Goal: Communication & Community: Participate in discussion

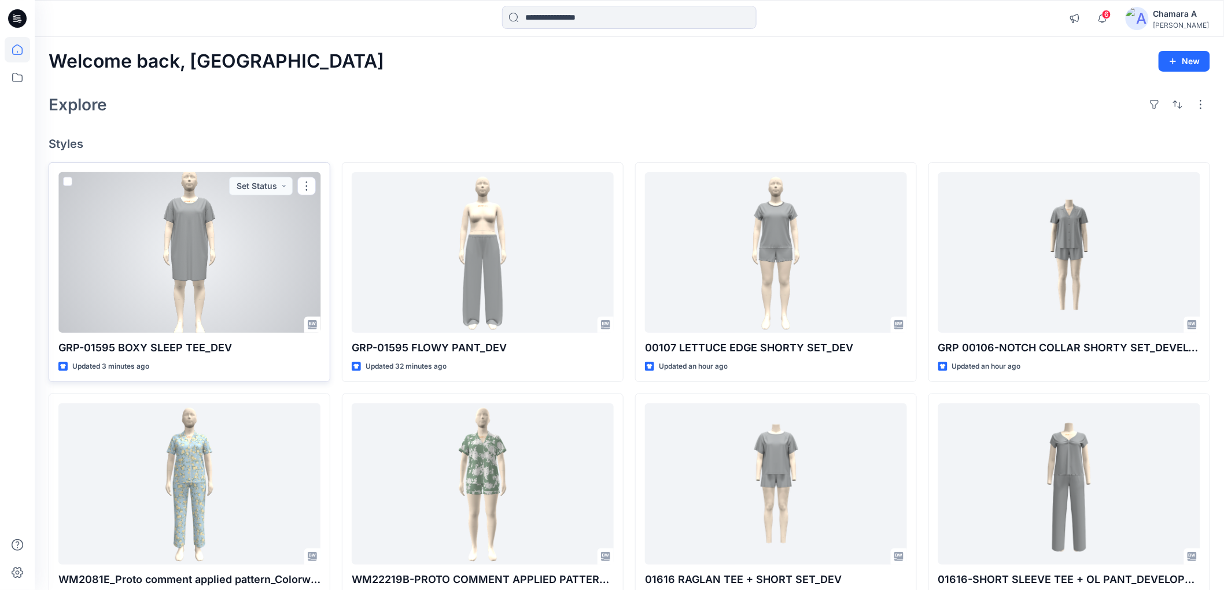
click at [178, 218] on div at bounding box center [189, 252] width 262 height 161
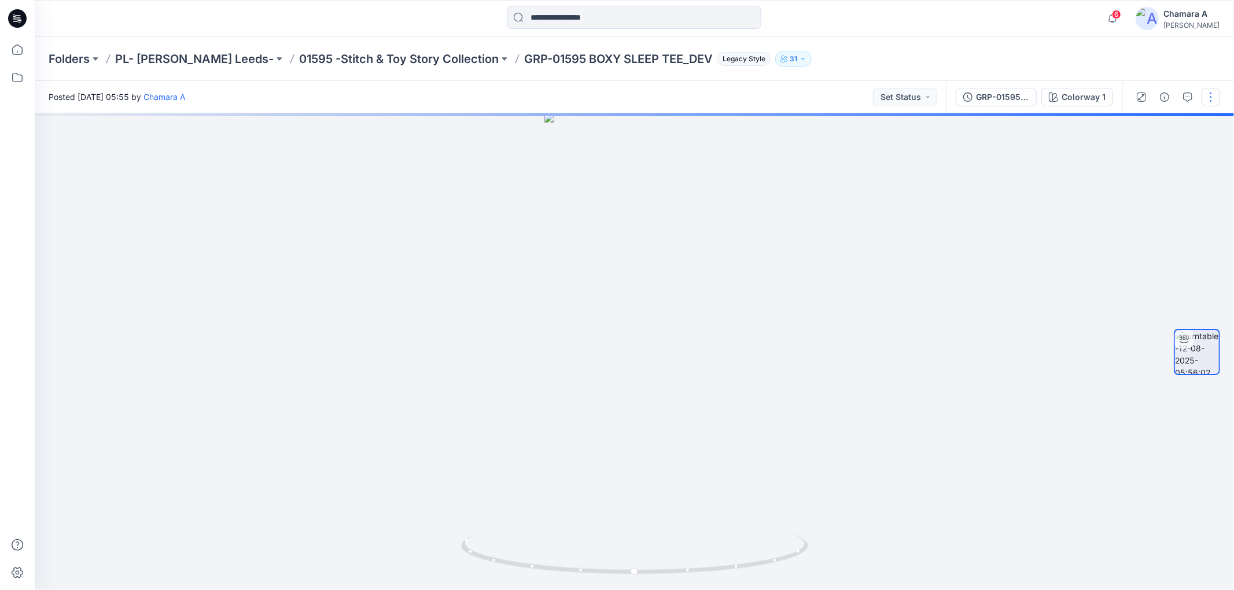
click at [1217, 95] on button "button" at bounding box center [1210, 97] width 19 height 19
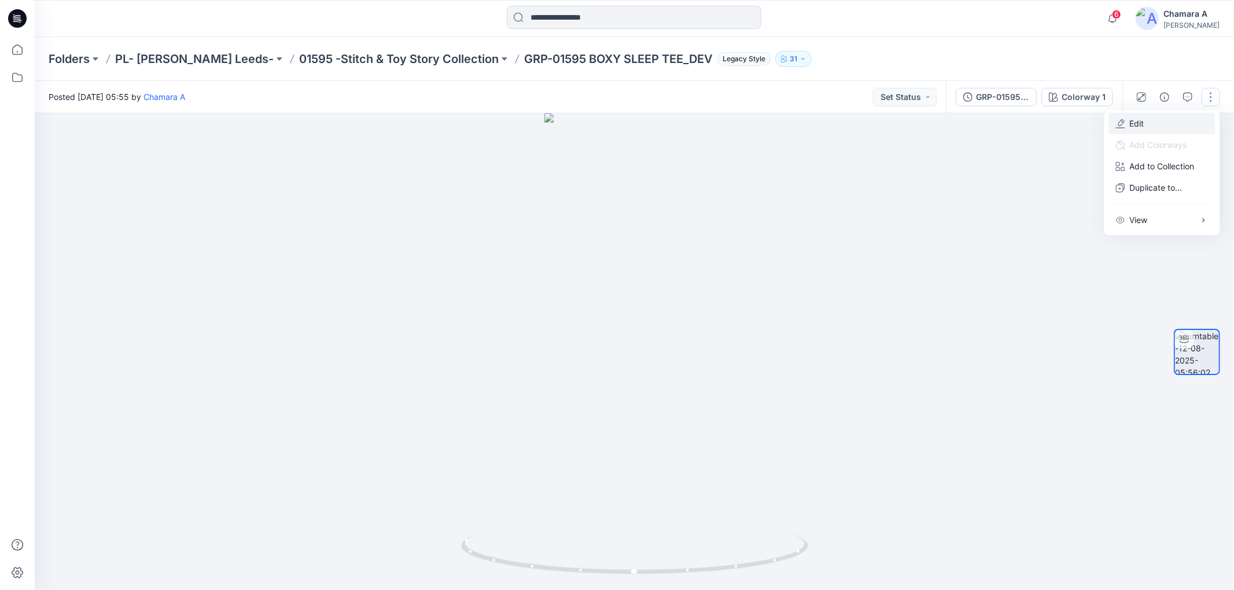
click at [1168, 114] on button "Edit" at bounding box center [1162, 123] width 106 height 21
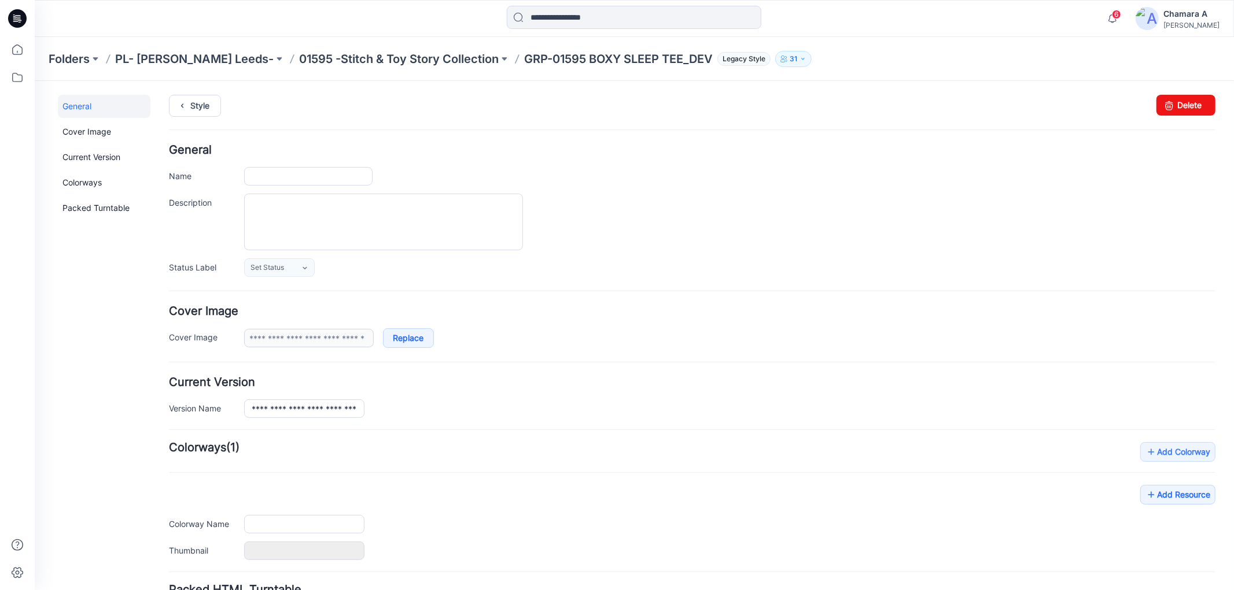
type input "**********"
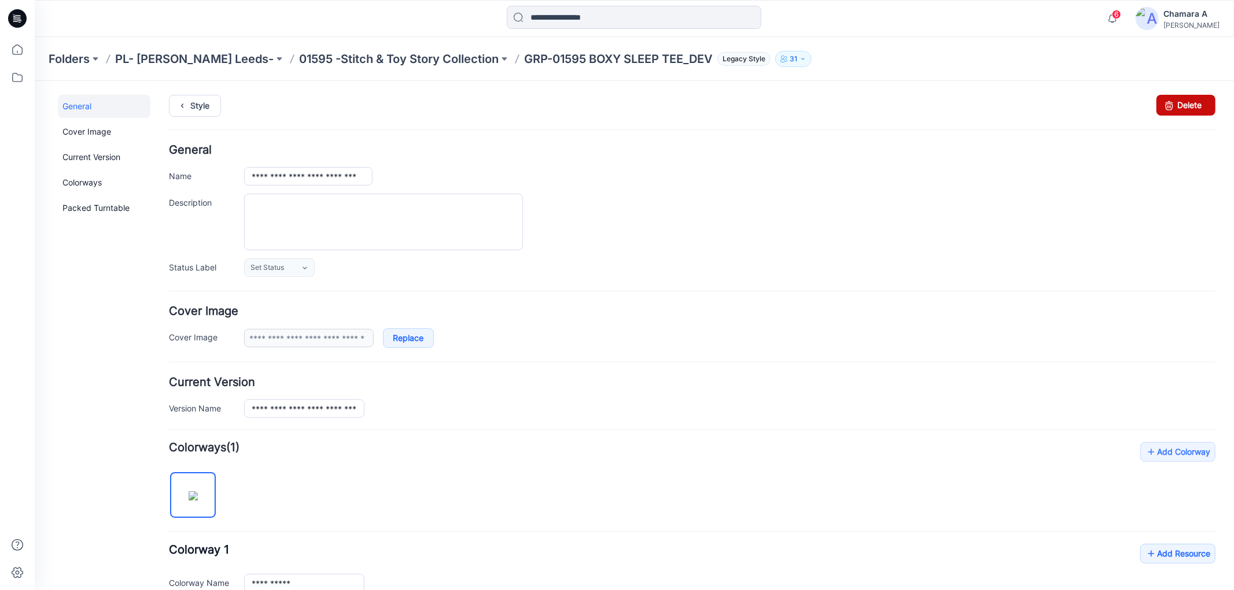
drag, startPoint x: 1162, startPoint y: 96, endPoint x: 695, endPoint y: 143, distance: 469.6
click at [1162, 96] on icon at bounding box center [1168, 104] width 16 height 21
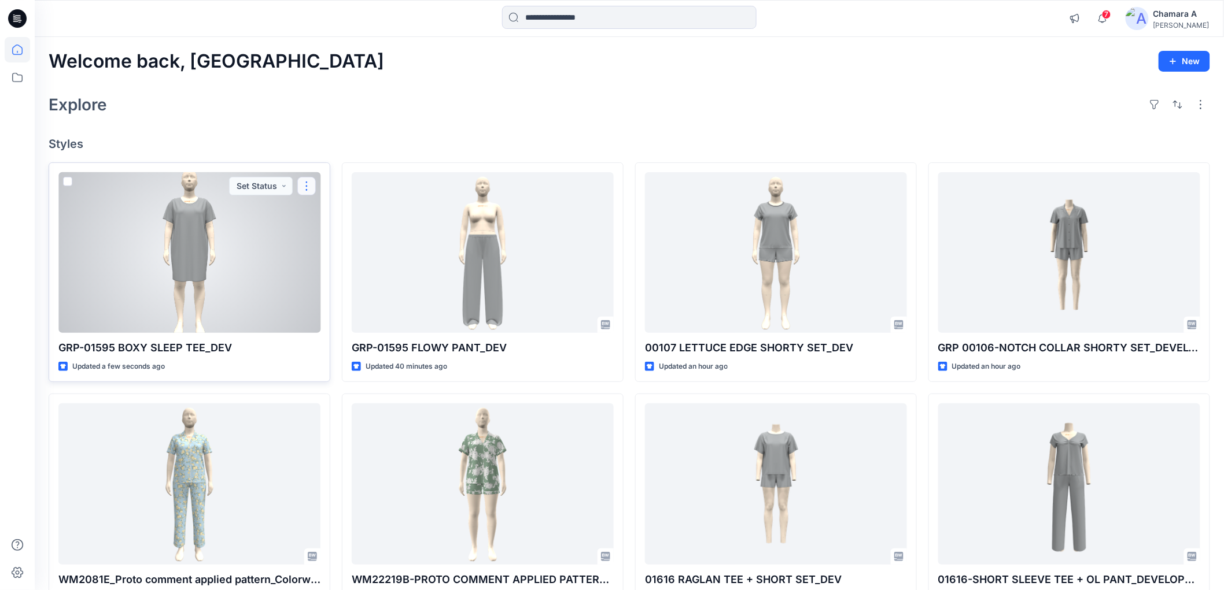
click at [300, 189] on button "button" at bounding box center [306, 186] width 19 height 19
click at [334, 235] on p "Comment" at bounding box center [338, 234] width 36 height 12
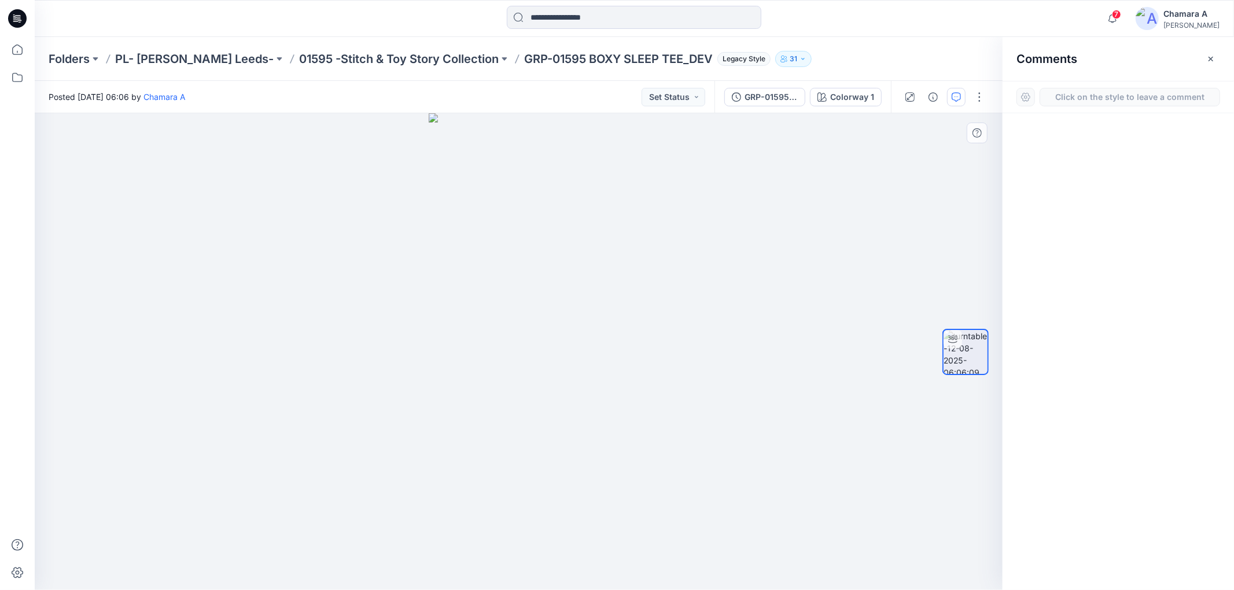
click at [515, 256] on div "1" at bounding box center [518, 351] width 967 height 477
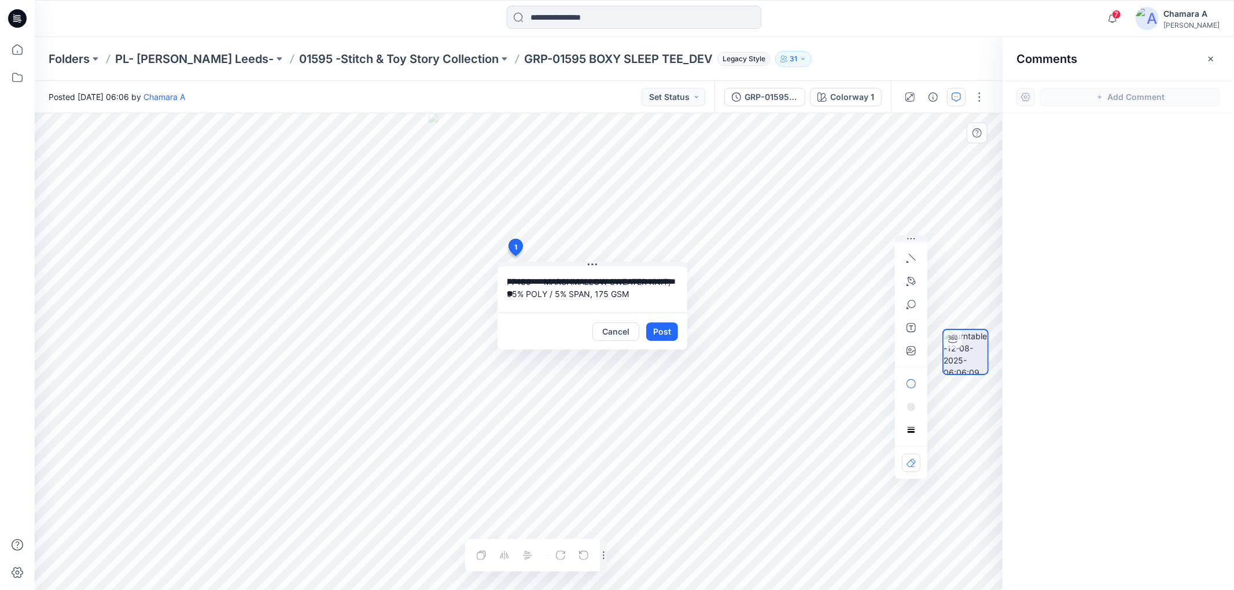
click at [541, 280] on textarea "**********" at bounding box center [592, 290] width 190 height 46
click at [545, 290] on textarea "**********" at bounding box center [592, 290] width 190 height 46
click at [614, 291] on textarea "**********" at bounding box center [592, 290] width 190 height 46
type textarea "**********"
click at [671, 334] on button "Post" at bounding box center [662, 332] width 32 height 19
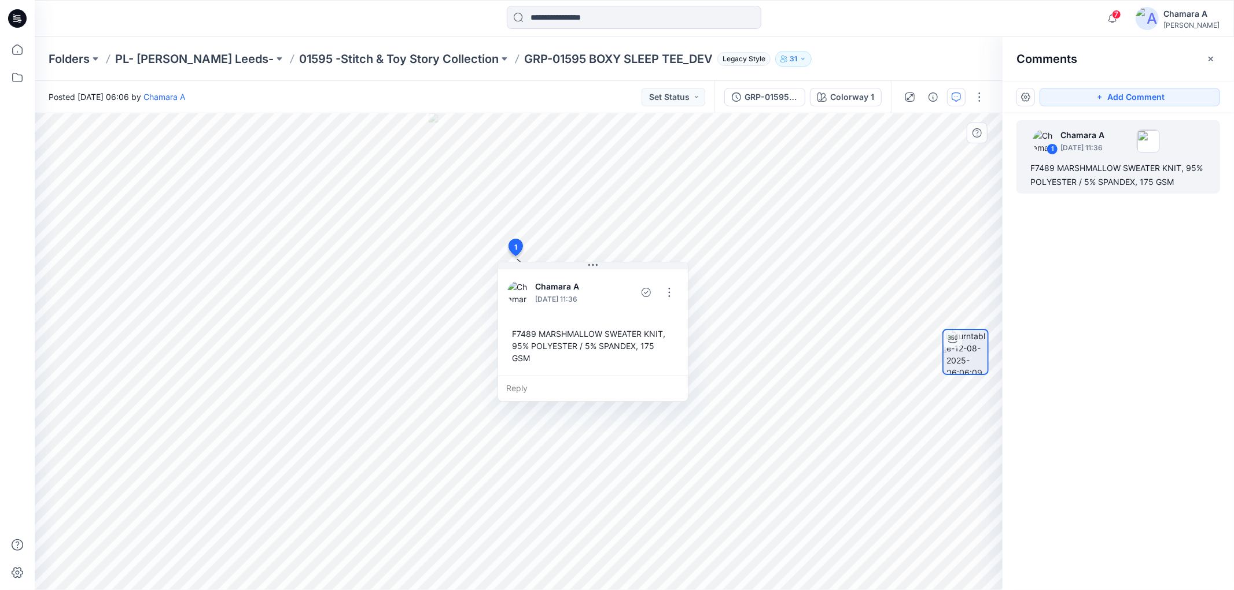
click at [1108, 263] on div "1 Chamara A August 12, 2025 11:36 F7489 MARSHMALLOW SWEATER KNIT, 95% POLYESTER…" at bounding box center [1117, 330] width 231 height 434
click at [973, 99] on button "button" at bounding box center [979, 97] width 19 height 19
click at [935, 130] on button "Edit" at bounding box center [931, 123] width 106 height 21
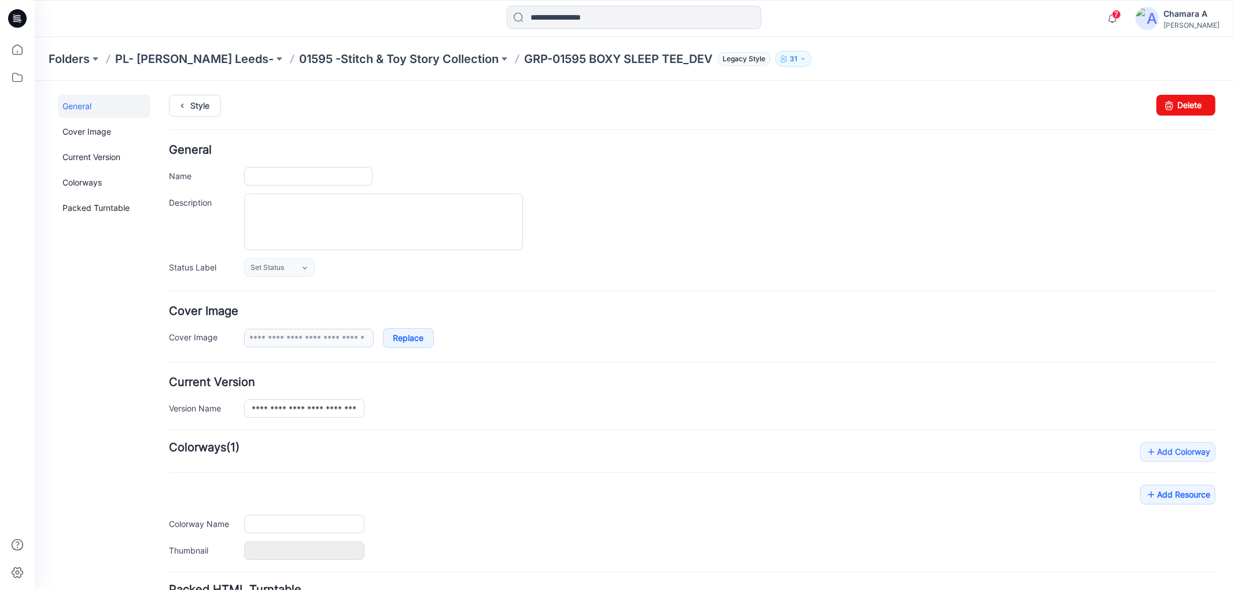
type input "**********"
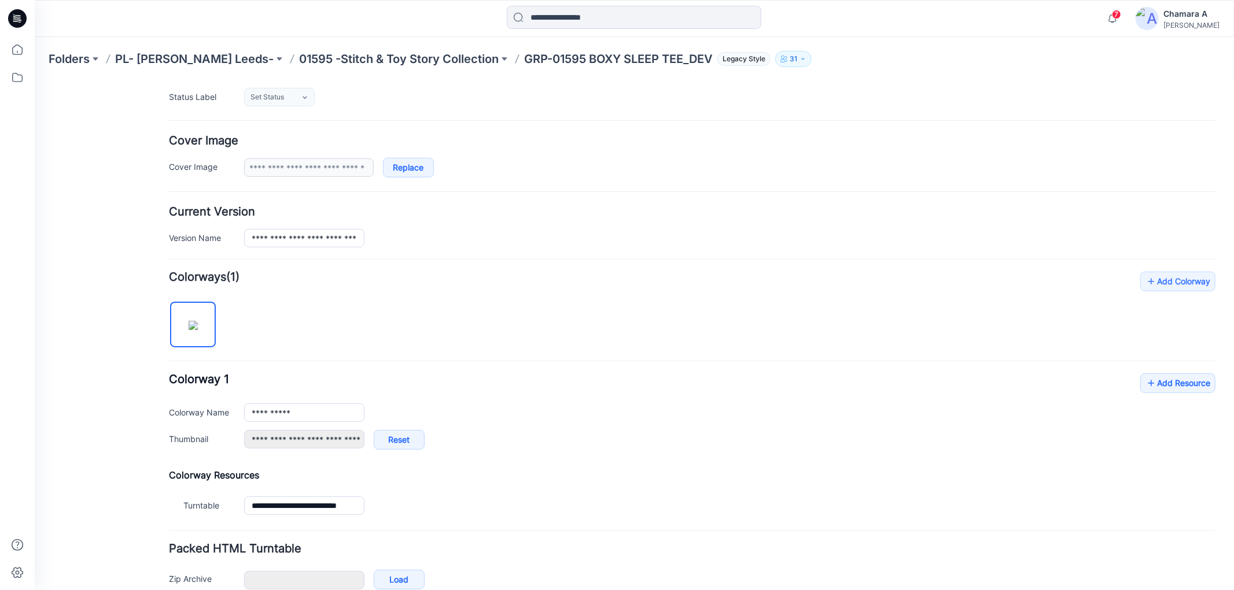
scroll to position [234, 0]
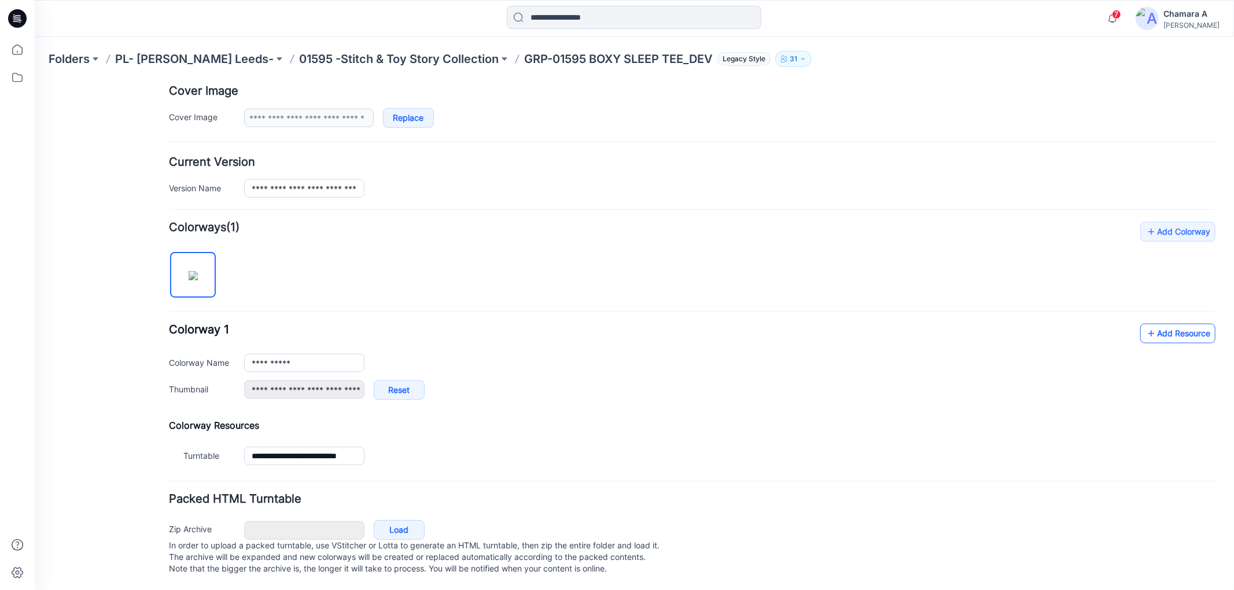
click at [1159, 323] on link "Add Resource" at bounding box center [1176, 333] width 75 height 20
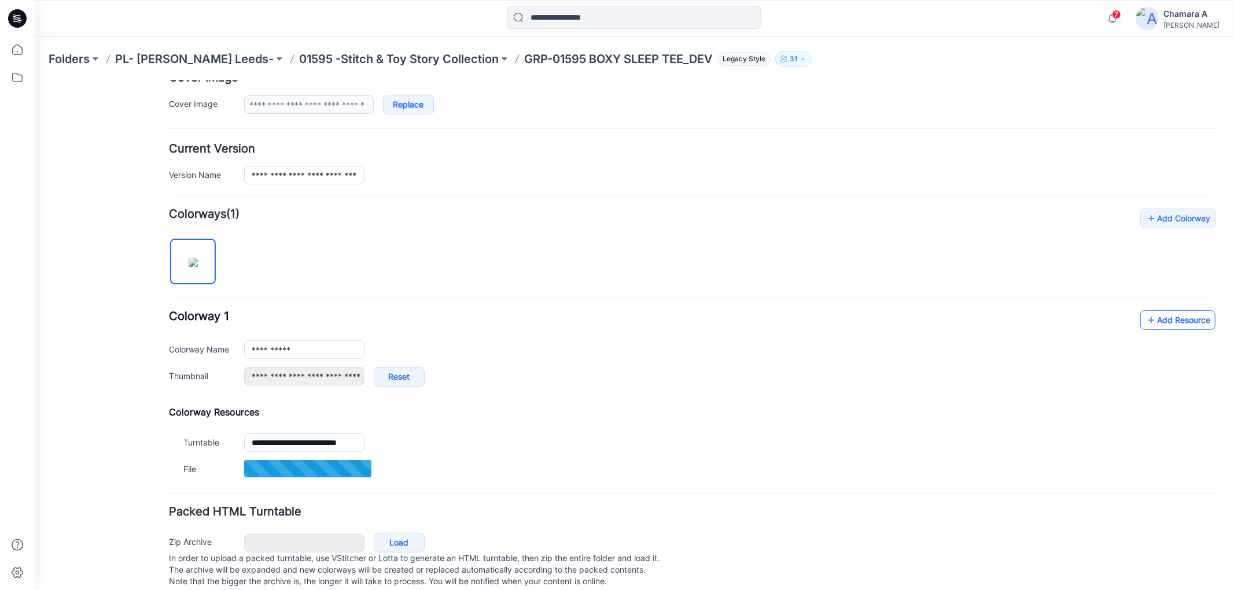
click at [1150, 321] on link "Add Resource" at bounding box center [1176, 320] width 75 height 20
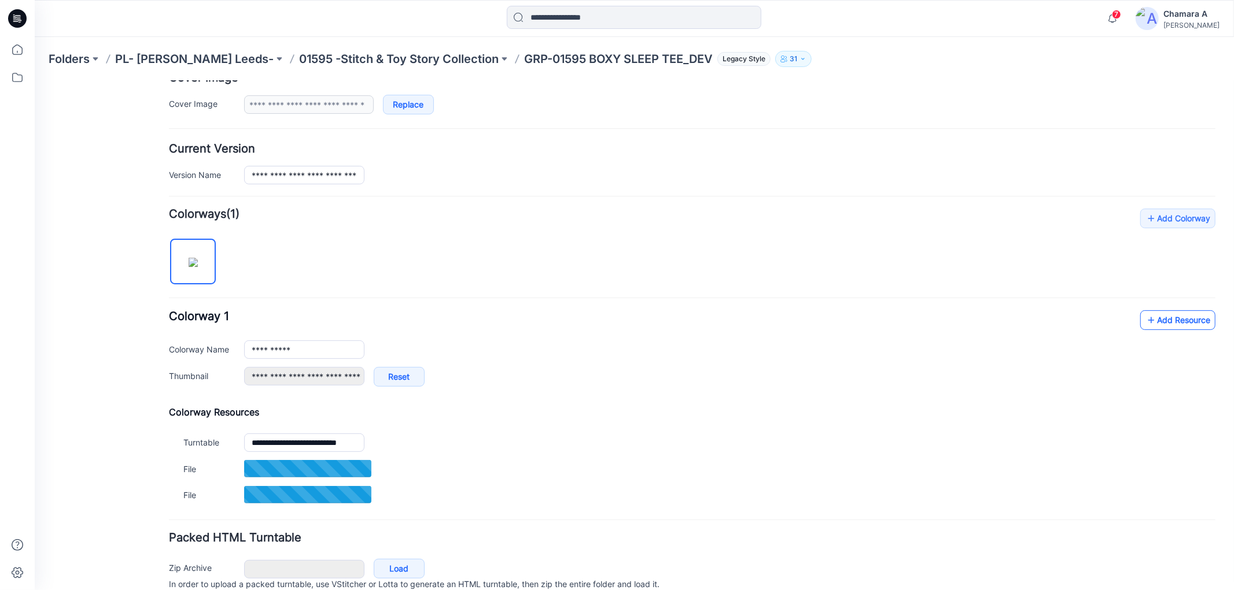
click at [1149, 328] on link "Add Resource" at bounding box center [1176, 320] width 75 height 20
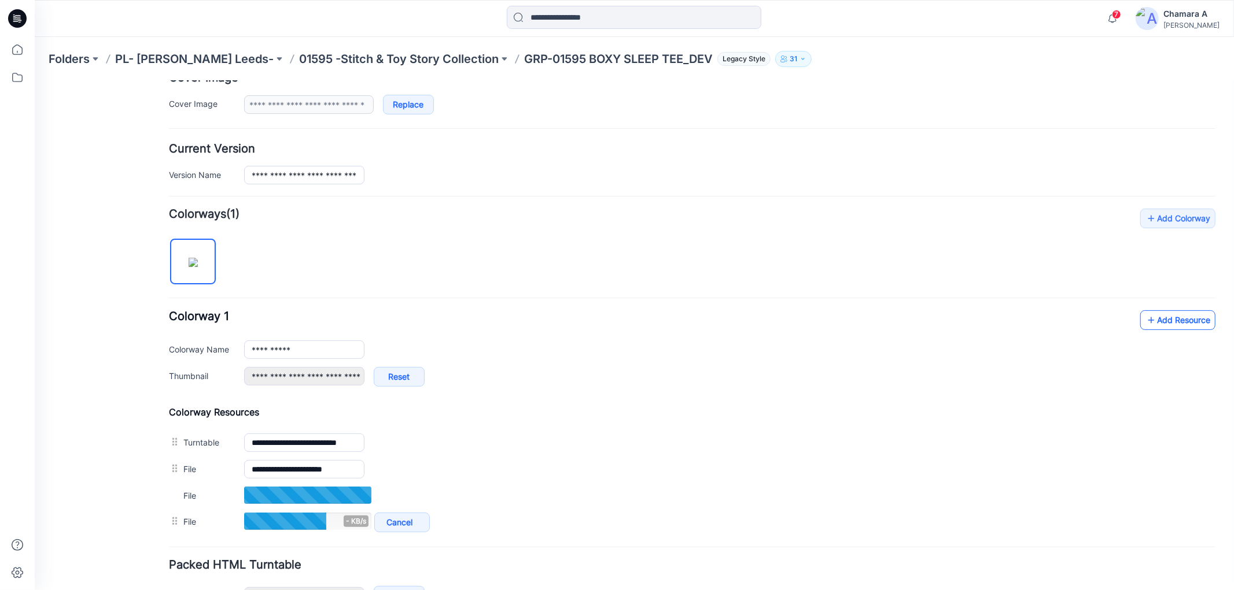
click at [1154, 325] on link "Add Resource" at bounding box center [1176, 320] width 75 height 20
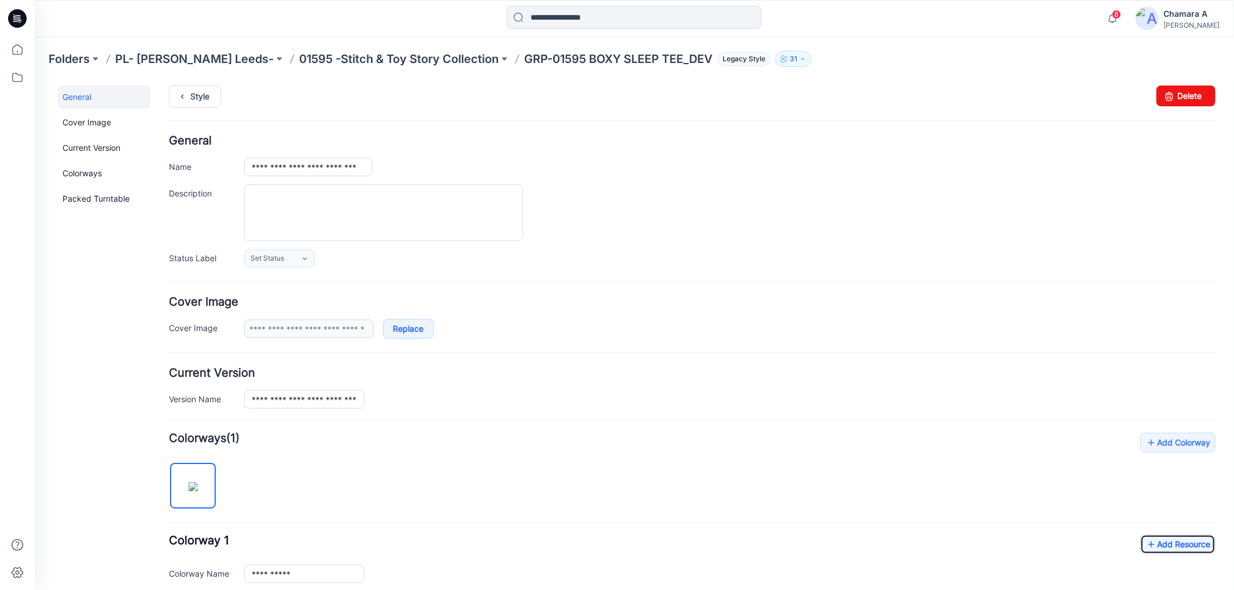
scroll to position [0, 0]
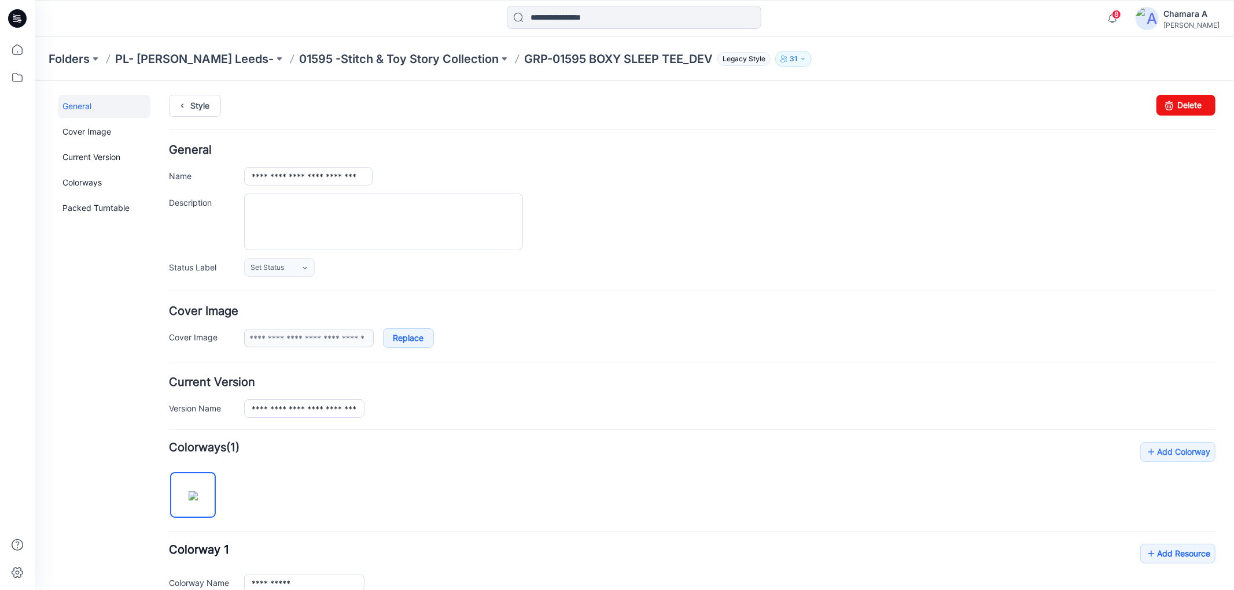
click at [196, 116] on div "Style Changes Saved Delete" at bounding box center [691, 119] width 1046 height 50
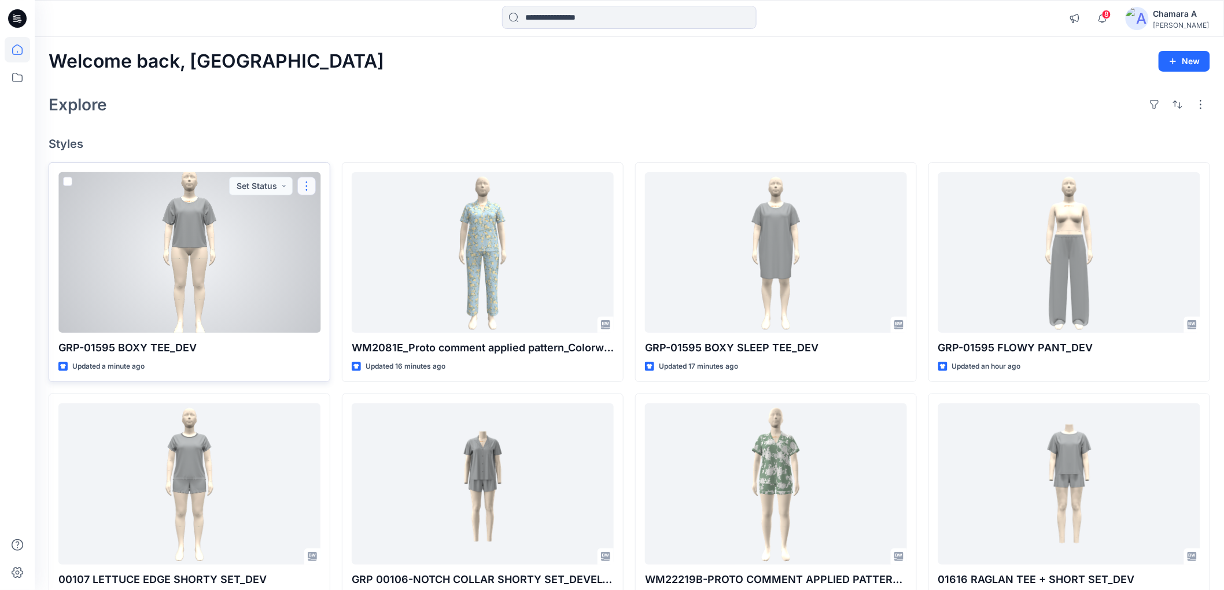
click at [300, 186] on button "button" at bounding box center [306, 186] width 19 height 19
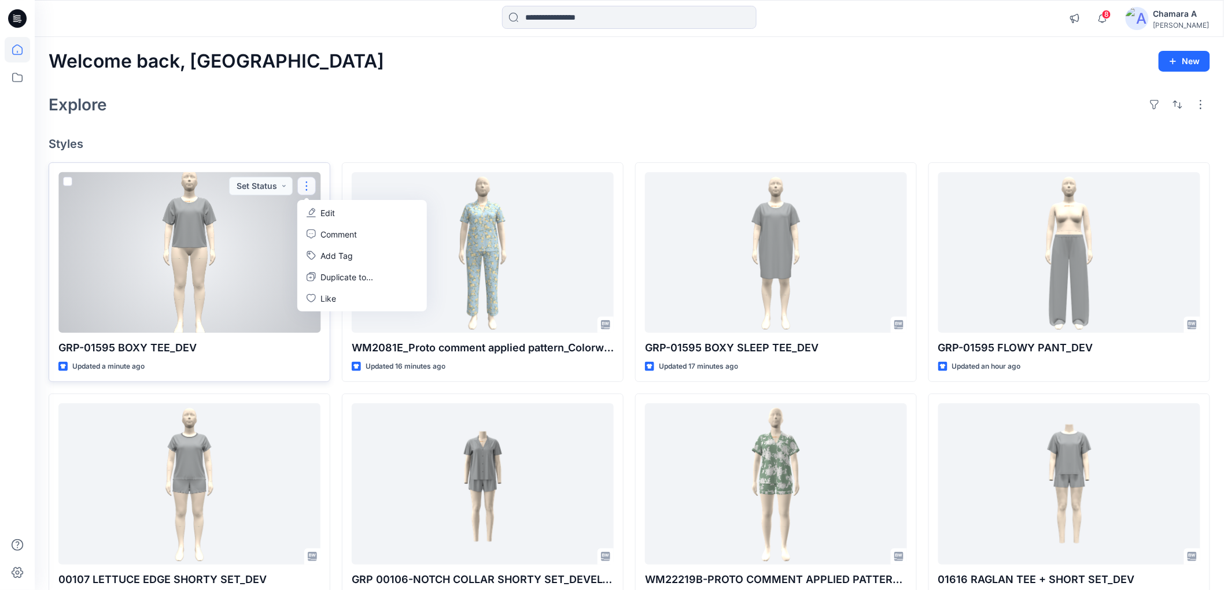
click at [307, 208] on icon "button" at bounding box center [310, 212] width 9 height 9
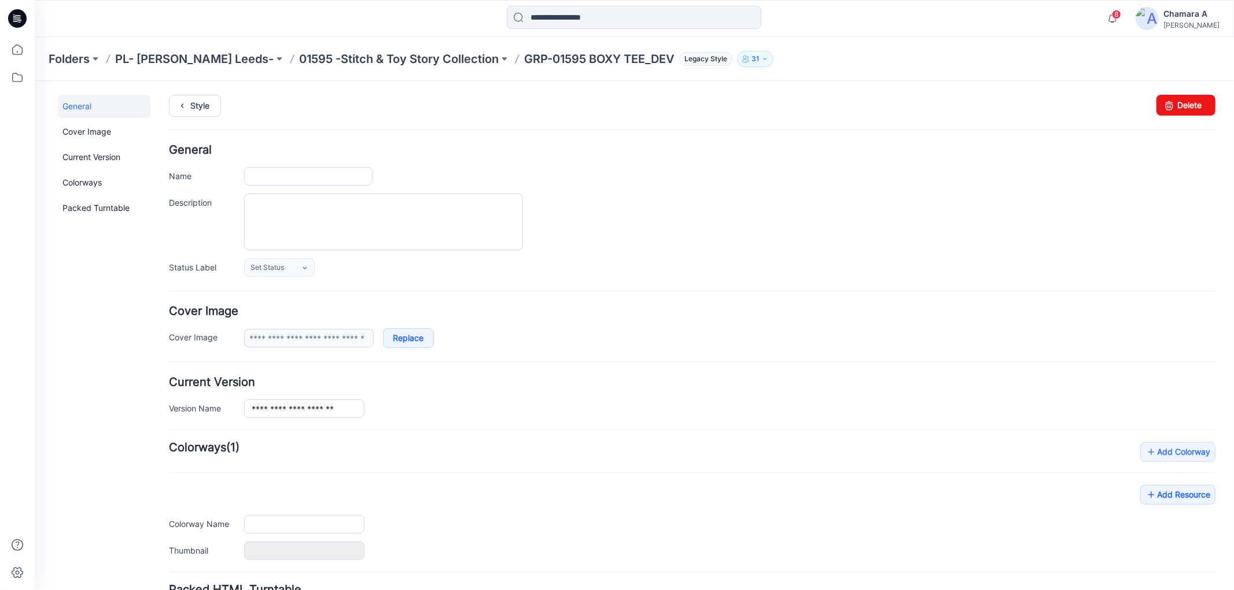
type input "**********"
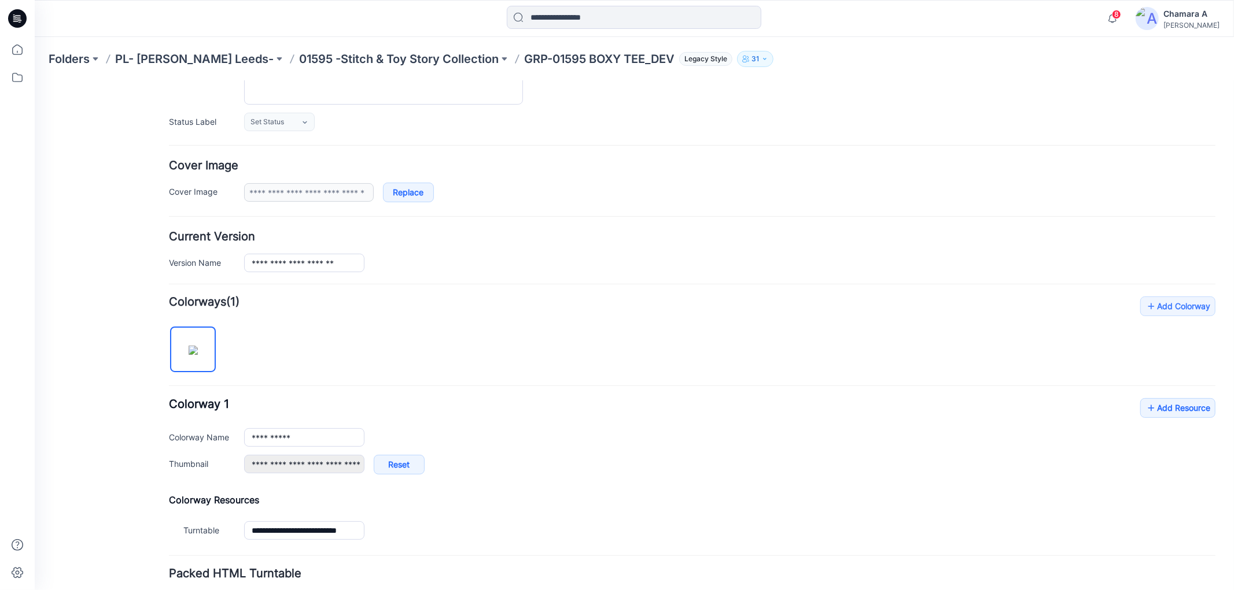
scroll to position [234, 0]
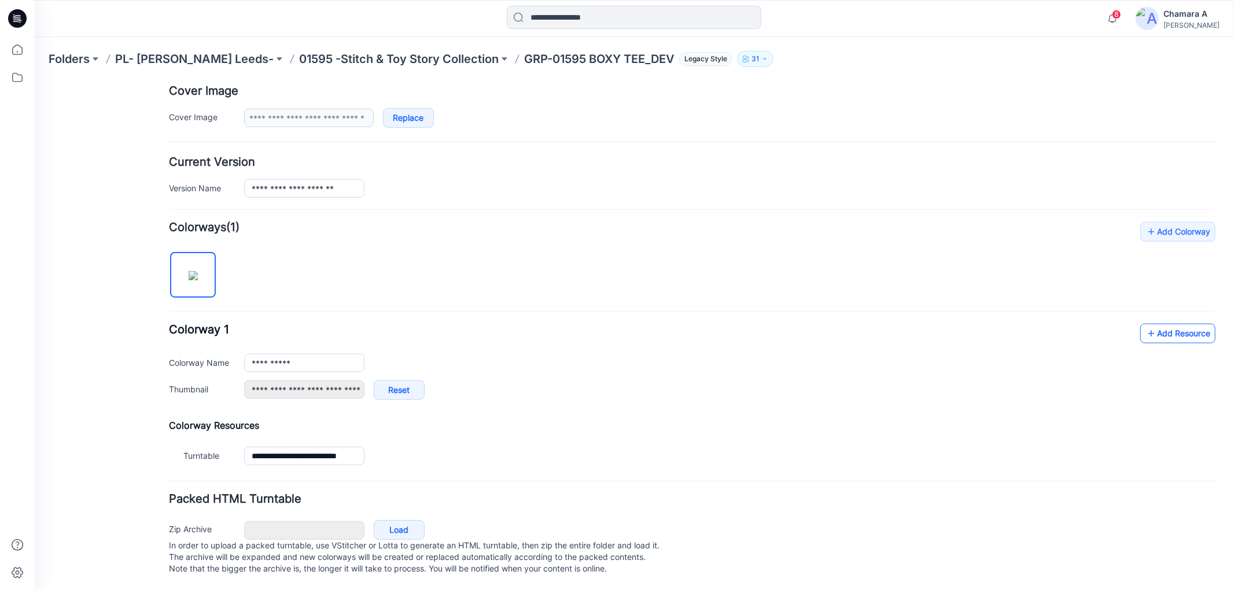
click at [1182, 323] on link "Add Resource" at bounding box center [1176, 333] width 75 height 20
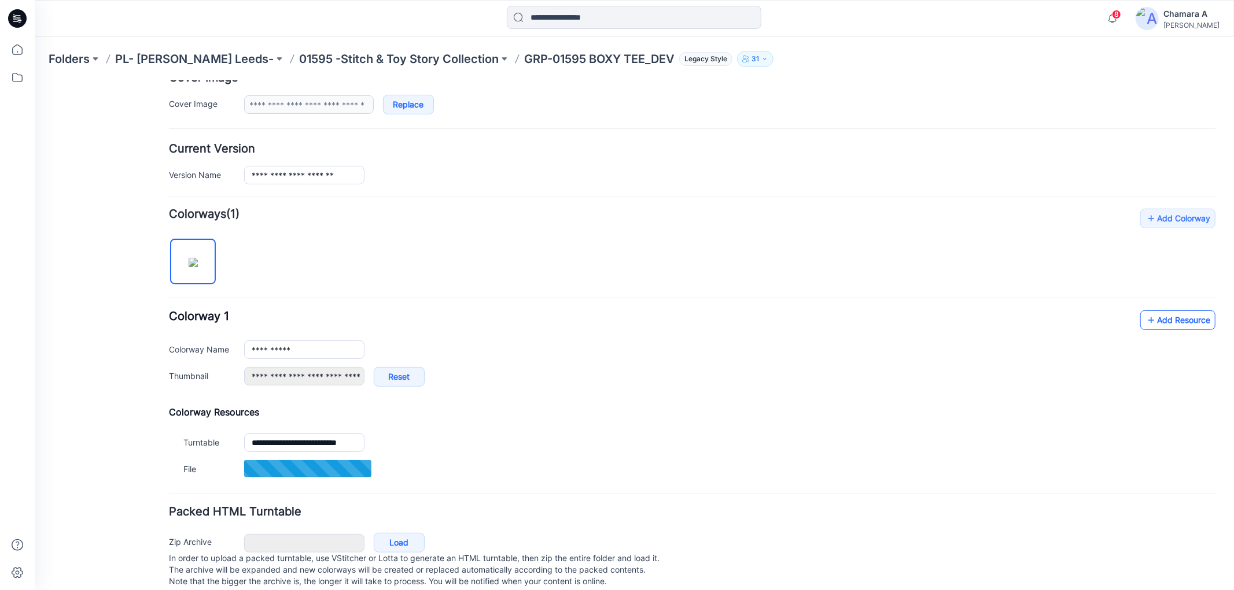
click at [1144, 329] on icon at bounding box center [1150, 320] width 12 height 19
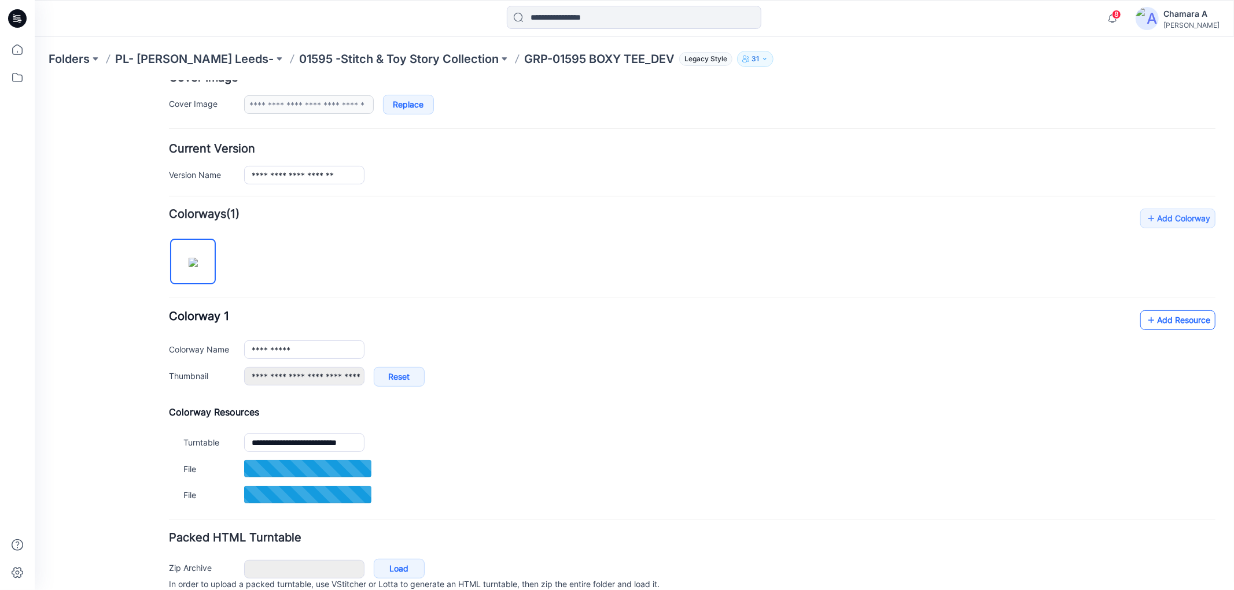
click at [1147, 330] on link "Add Resource" at bounding box center [1176, 320] width 75 height 20
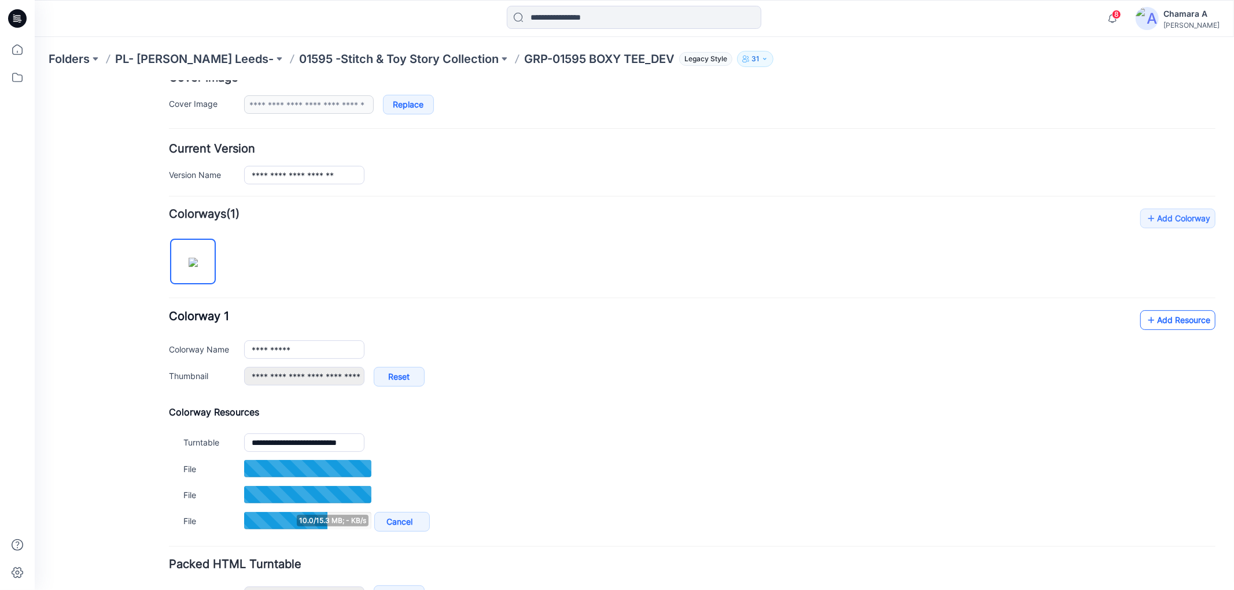
click at [1165, 320] on link "Add Resource" at bounding box center [1176, 320] width 75 height 20
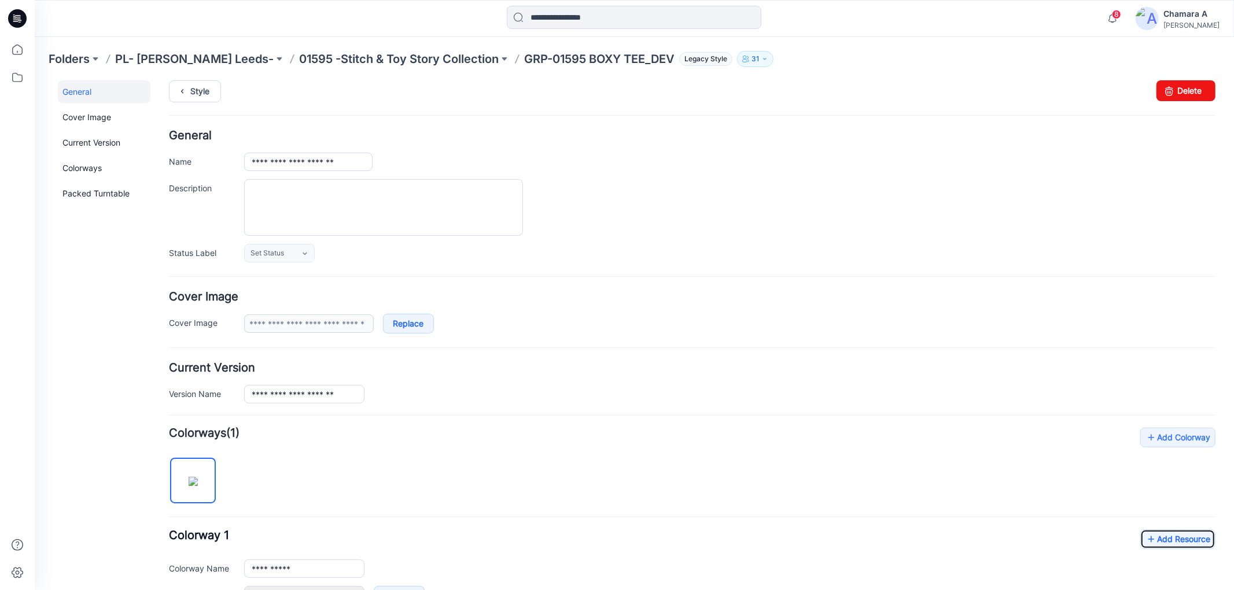
scroll to position [0, 0]
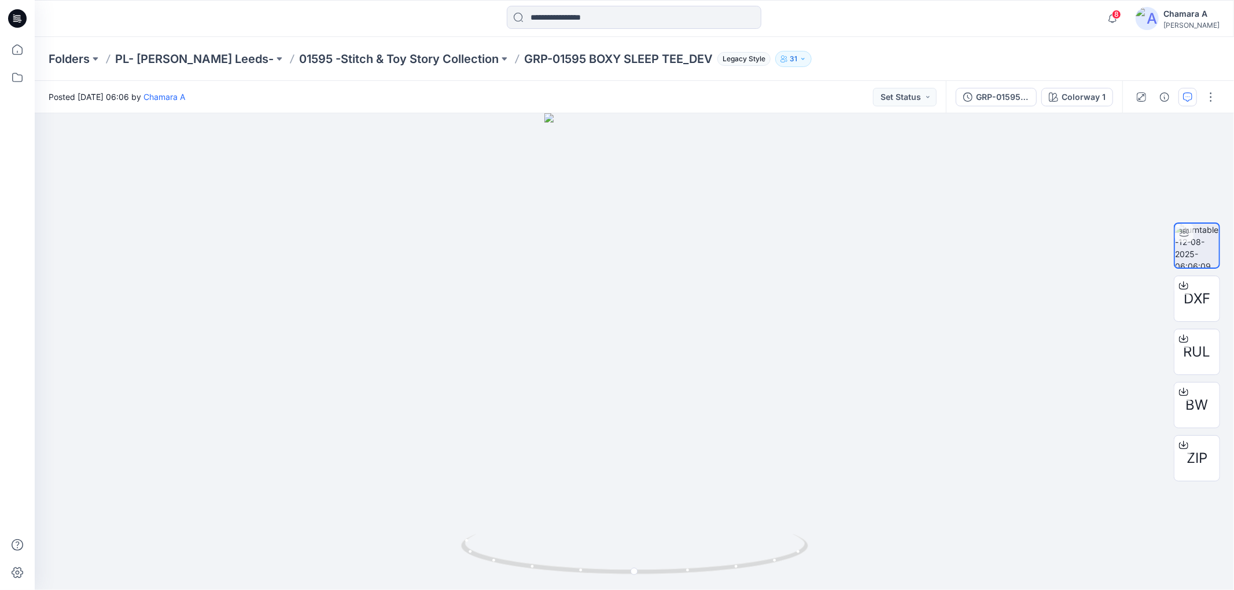
click at [1193, 95] on button "button" at bounding box center [1187, 97] width 19 height 19
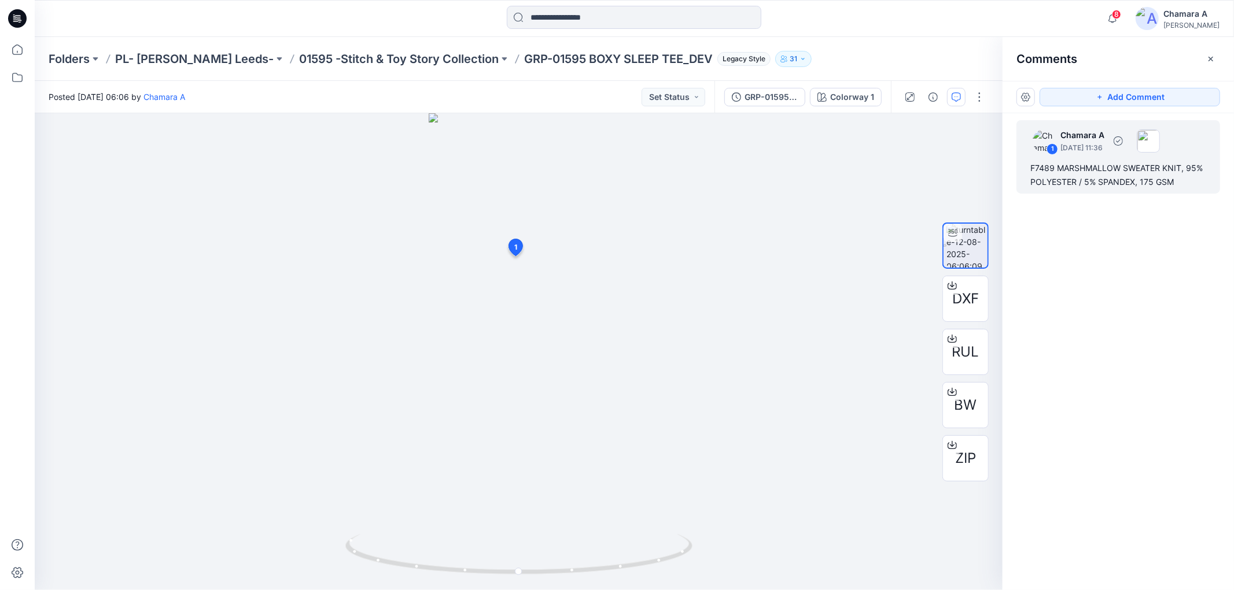
click at [1017, 178] on div "1 Chamara A August 12, 2025 11:36 F7489 MARSHMALLOW SWEATER KNIT, 95% POLYESTER…" at bounding box center [1118, 156] width 204 height 73
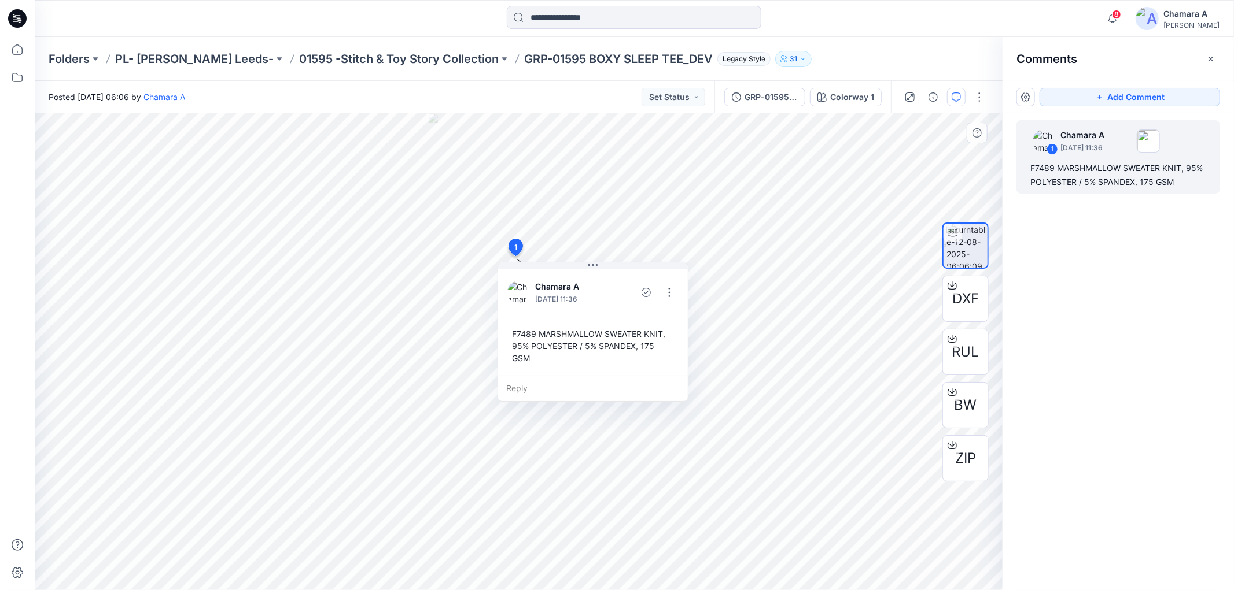
click at [512, 332] on div "F7489 MARSHMALLOW SWEATER KNIT, 95% POLYESTER / 5% SPANDEX, 175 GSM" at bounding box center [592, 346] width 171 height 46
click at [778, 368] on div "2 1 Chamara A August 12, 2025 11:36 F7489 MARSHMALLOW SWEATER KNIT, 95% POLYEST…" at bounding box center [518, 351] width 967 height 477
copy div "F7489 MARSHMALLOW SWEATER KNIT, 95% POLYESTER / 5% SPANDEX, 175 GSM Reply Layer…"
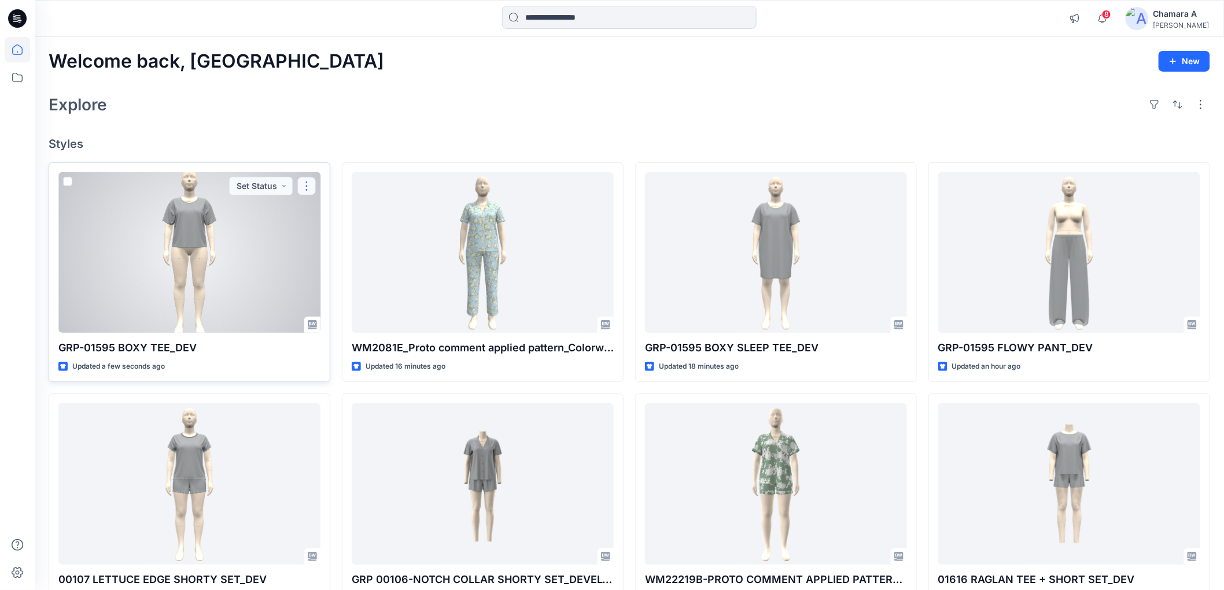
click at [311, 191] on button "button" at bounding box center [306, 186] width 19 height 19
click at [331, 236] on p "Comment" at bounding box center [338, 234] width 36 height 12
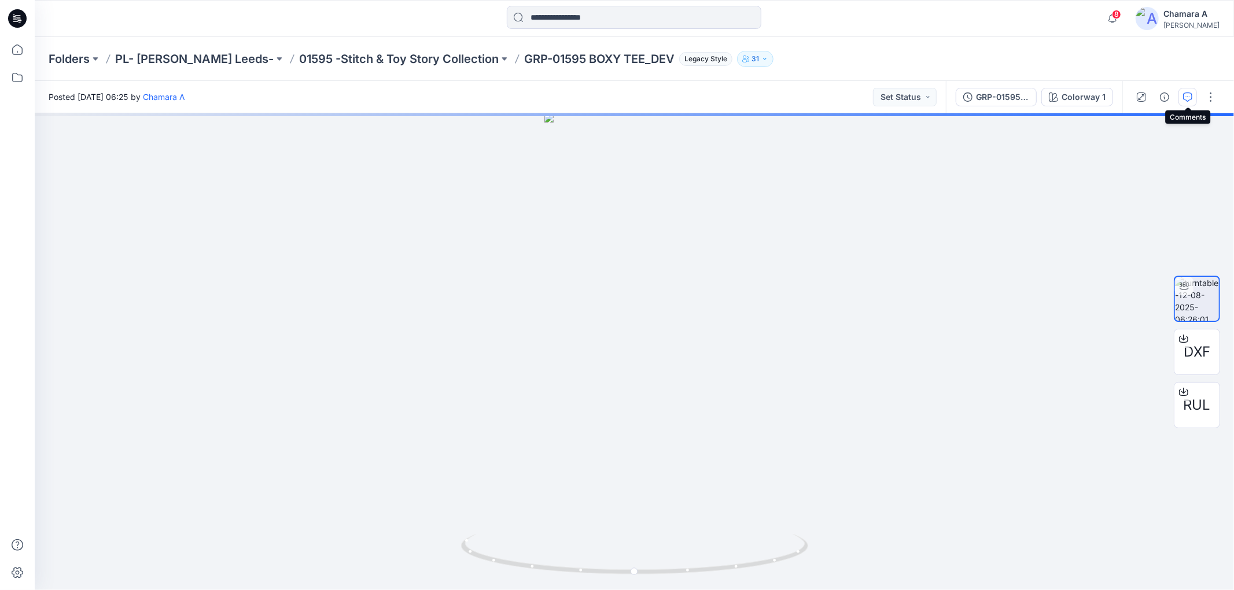
click at [1184, 97] on icon "button" at bounding box center [1187, 97] width 9 height 9
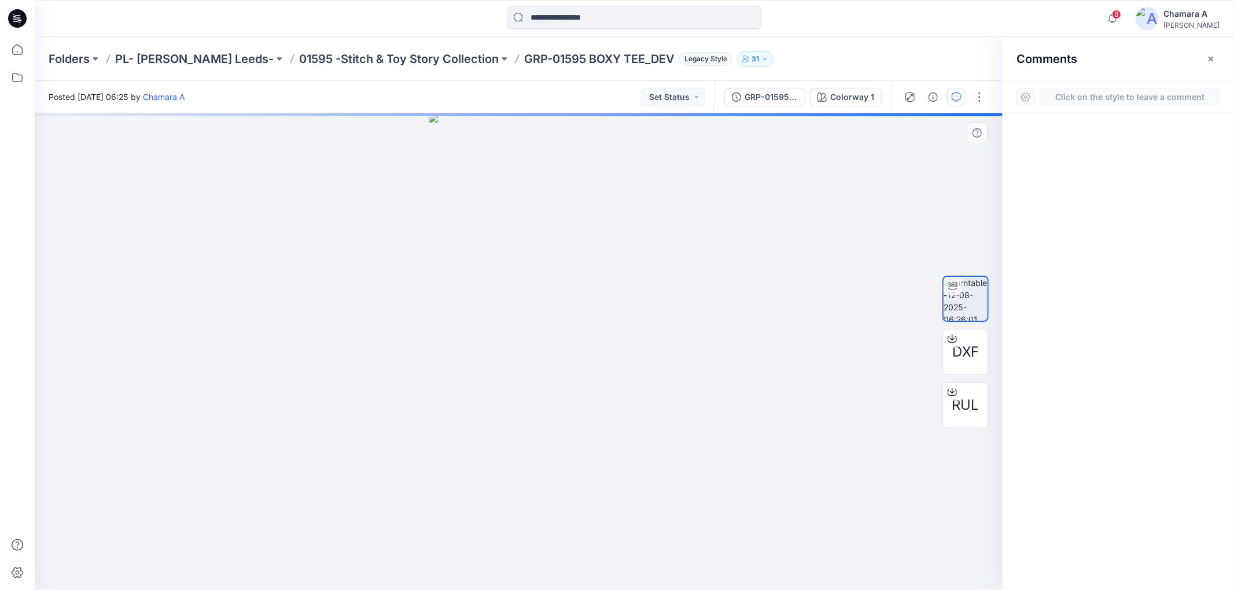
click at [524, 246] on div "1" at bounding box center [518, 351] width 967 height 477
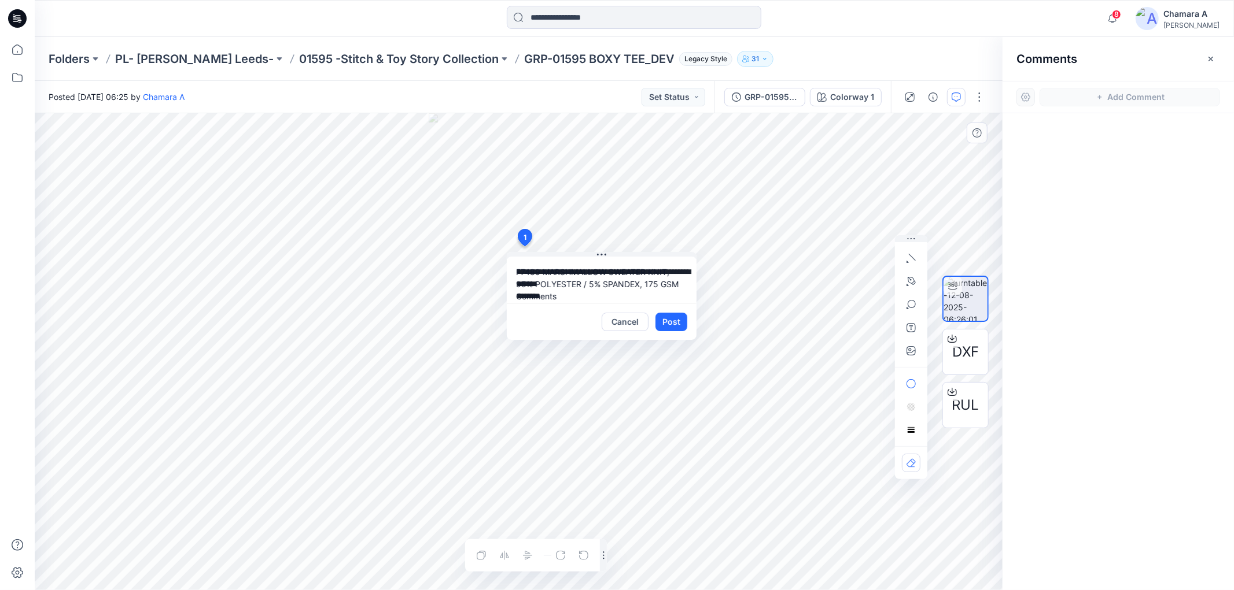
scroll to position [8, 0]
click at [405, 311] on div "**********" at bounding box center [518, 351] width 967 height 477
type textarea "**********"
click at [675, 327] on button "Post" at bounding box center [671, 322] width 32 height 19
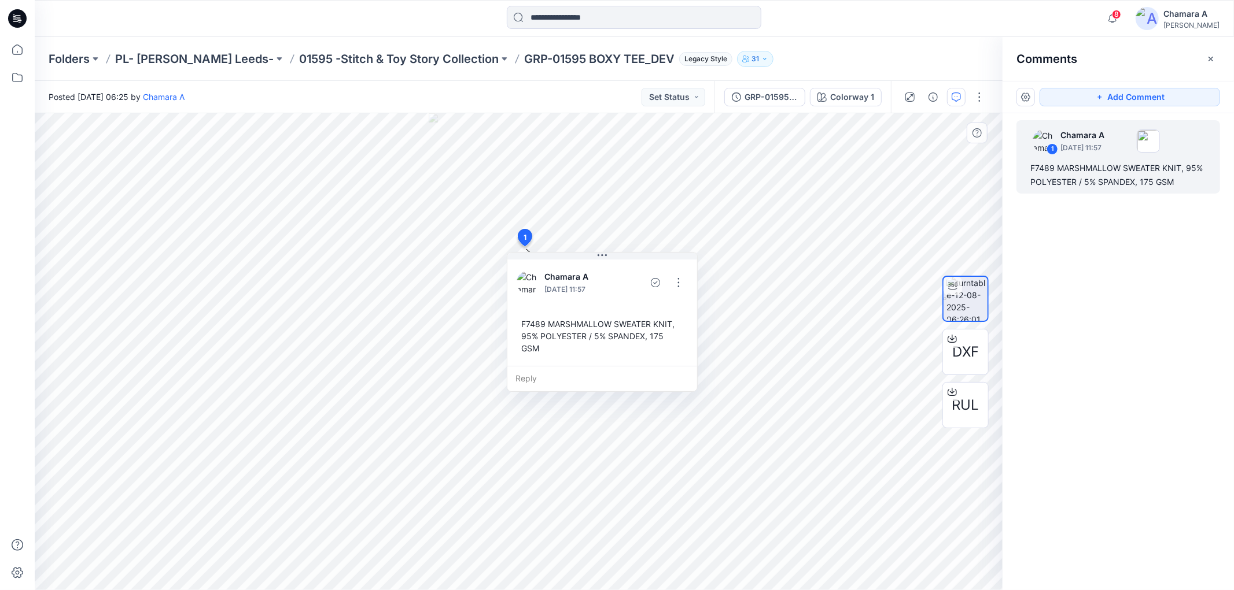
click at [1116, 294] on div "1 Chamara A August 12, 2025 11:57 F7489 MARSHMALLOW SWEATER KNIT, 95% POLYESTER…" at bounding box center [1117, 330] width 231 height 434
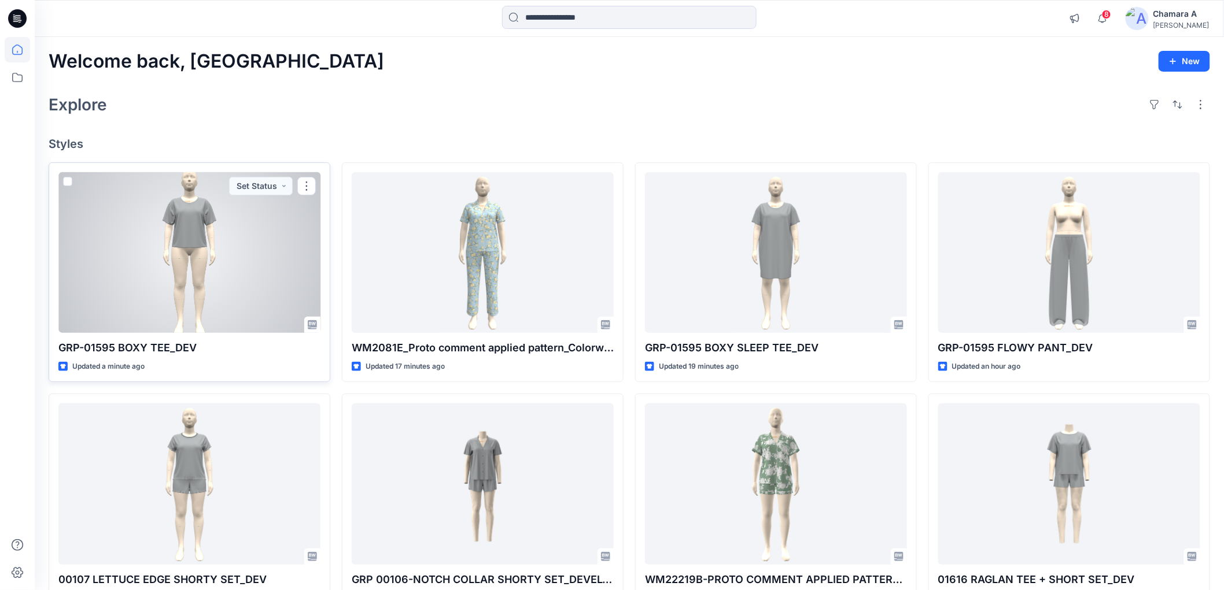
click at [232, 235] on div at bounding box center [189, 252] width 262 height 161
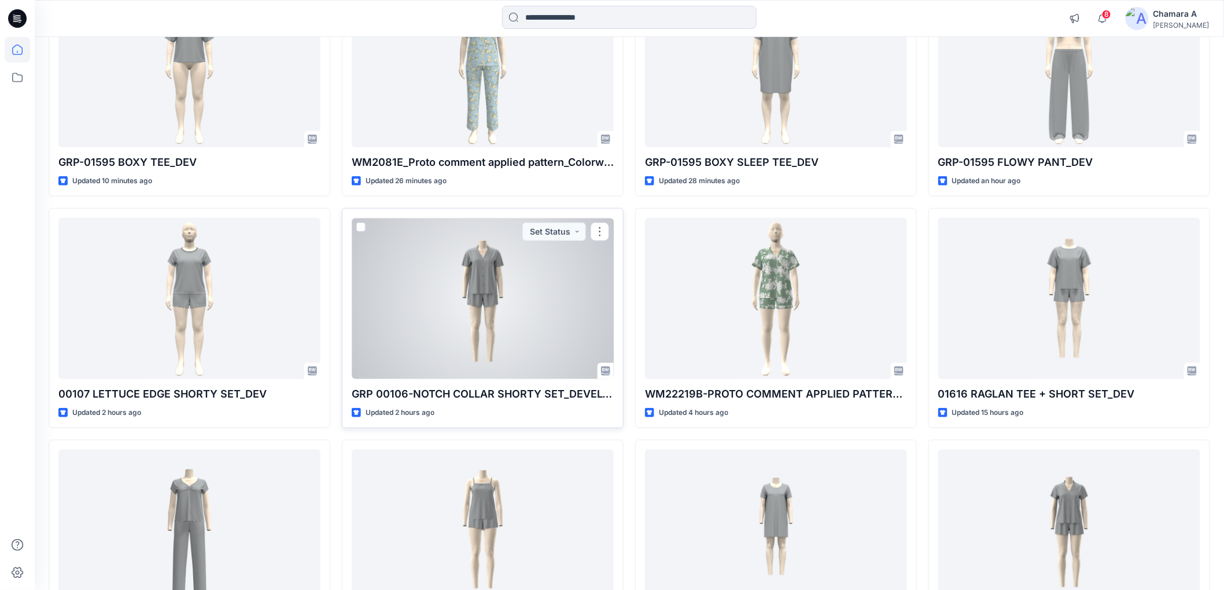
scroll to position [193, 0]
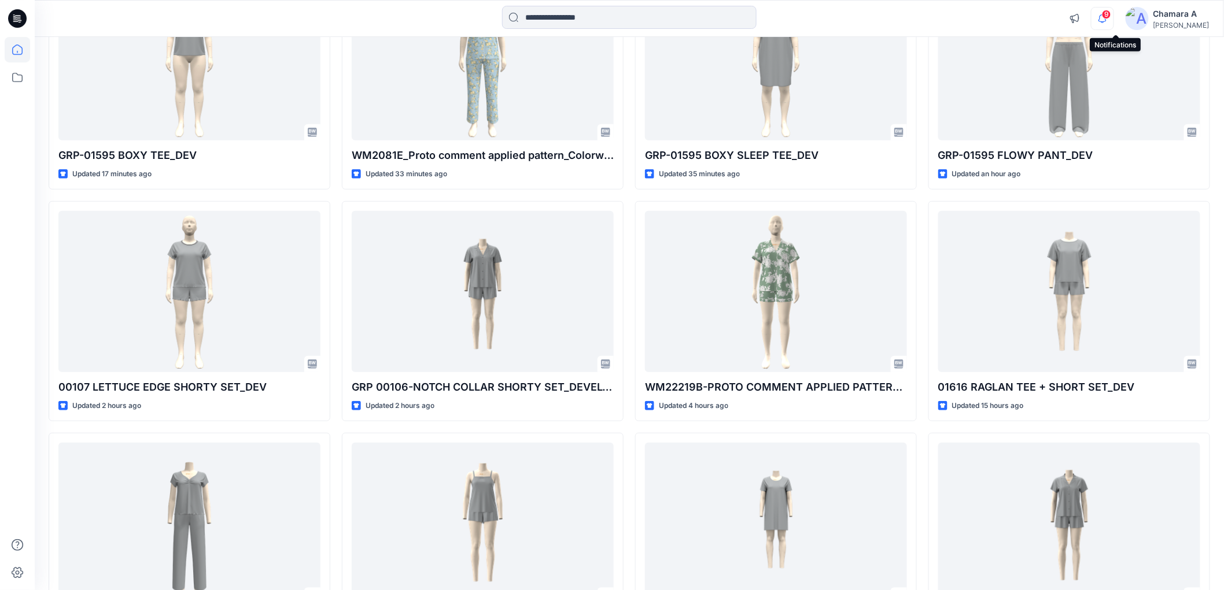
click at [1106, 17] on icon "button" at bounding box center [1102, 18] width 22 height 23
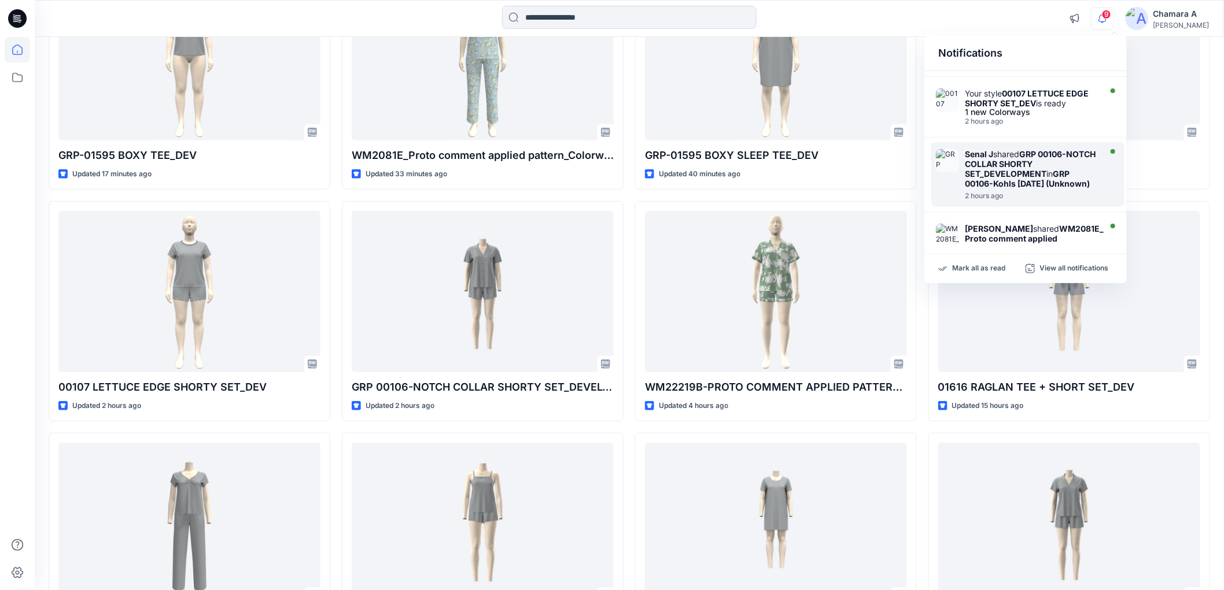
scroll to position [0, 0]
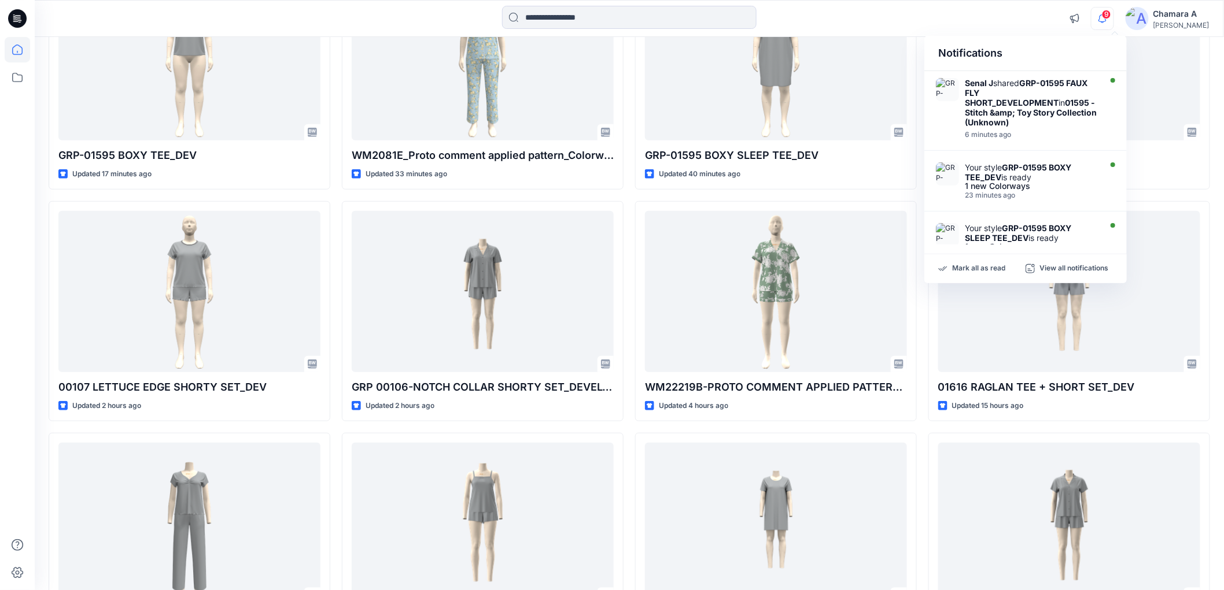
click at [928, 3] on div "9 Notifications Senal J shared GRP-01595 FAUX FLY SHORT_DEVELOPMENT in 01595 -S…" at bounding box center [629, 18] width 1189 height 37
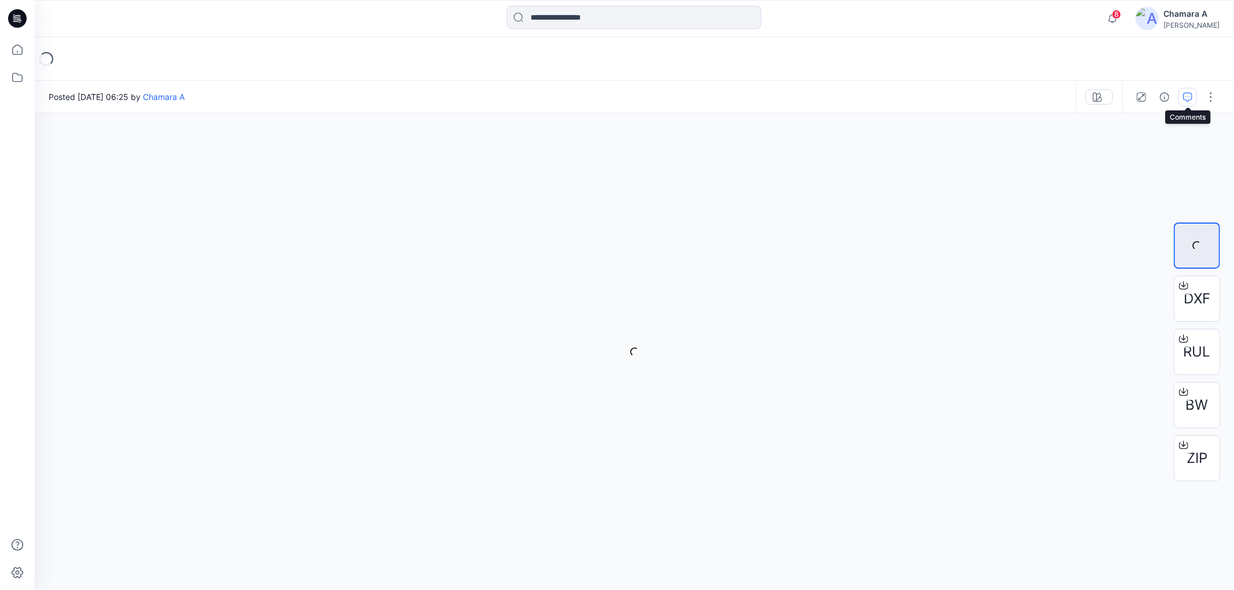
click at [1189, 99] on icon "button" at bounding box center [1187, 97] width 9 height 9
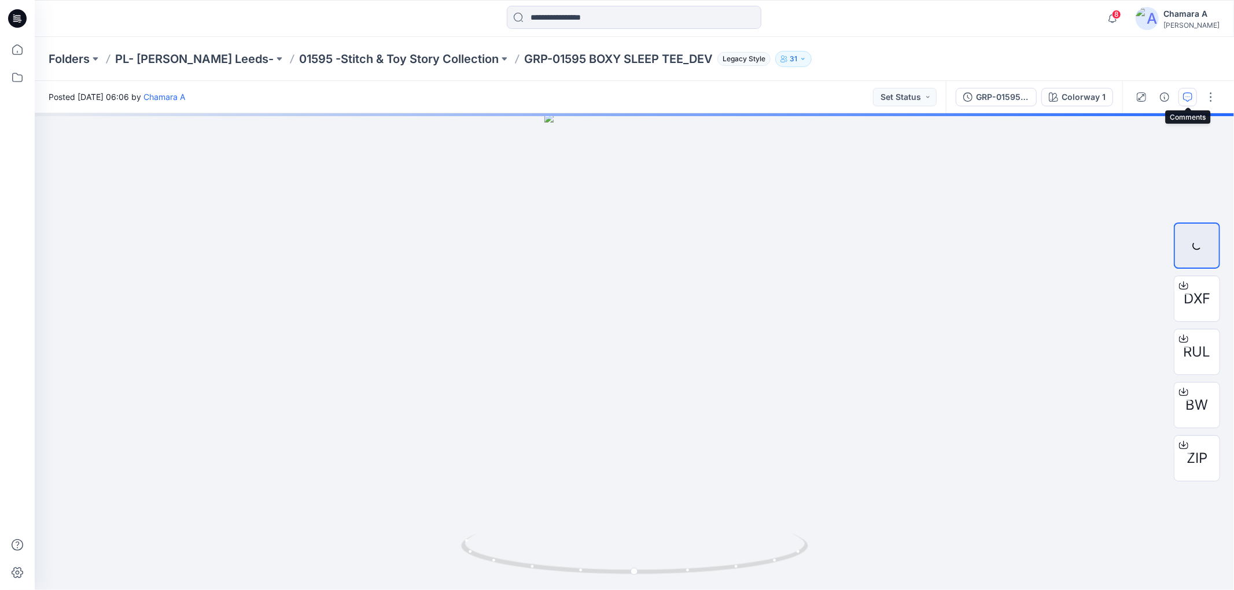
click at [1191, 90] on button "button" at bounding box center [1187, 97] width 19 height 19
click at [1179, 94] on button "button" at bounding box center [1187, 97] width 19 height 19
